Goal: Information Seeking & Learning: Learn about a topic

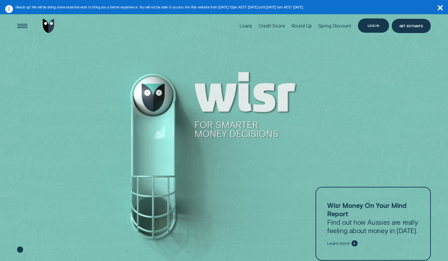
click at [371, 27] on div "Log in" at bounding box center [373, 25] width 11 height 3
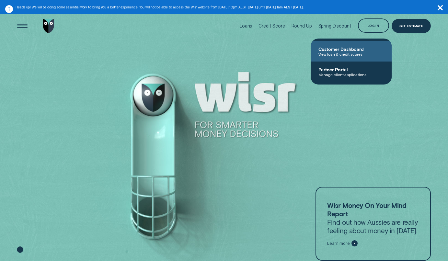
click at [327, 53] on span "View loan & credit scores" at bounding box center [351, 54] width 65 height 5
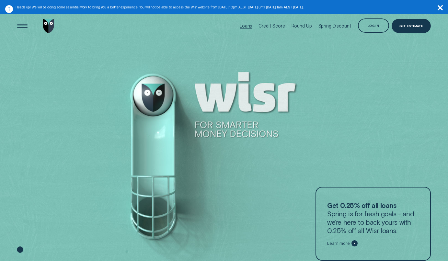
click at [251, 25] on div "Loans" at bounding box center [246, 25] width 12 height 5
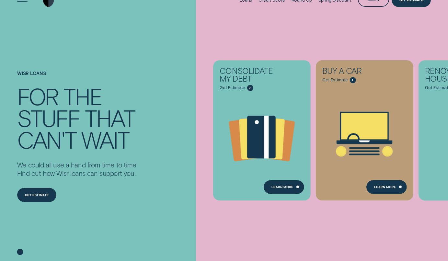
scroll to position [26, 0]
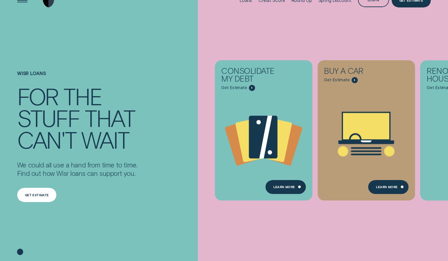
click at [43, 192] on div "Get estimate" at bounding box center [37, 195] width 40 height 14
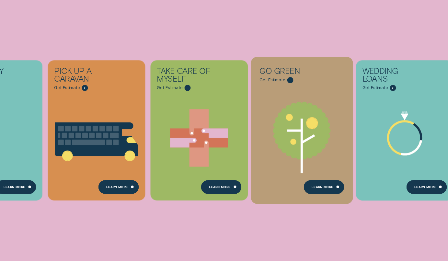
scroll to position [244, 0]
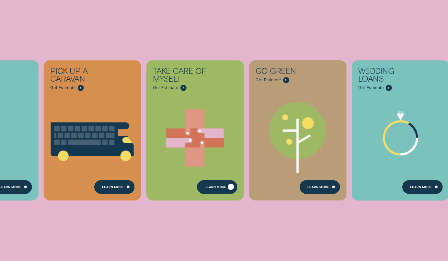
click at [218, 187] on div "Learn more" at bounding box center [216, 187] width 22 height 3
